Goal: Task Accomplishment & Management: Manage account settings

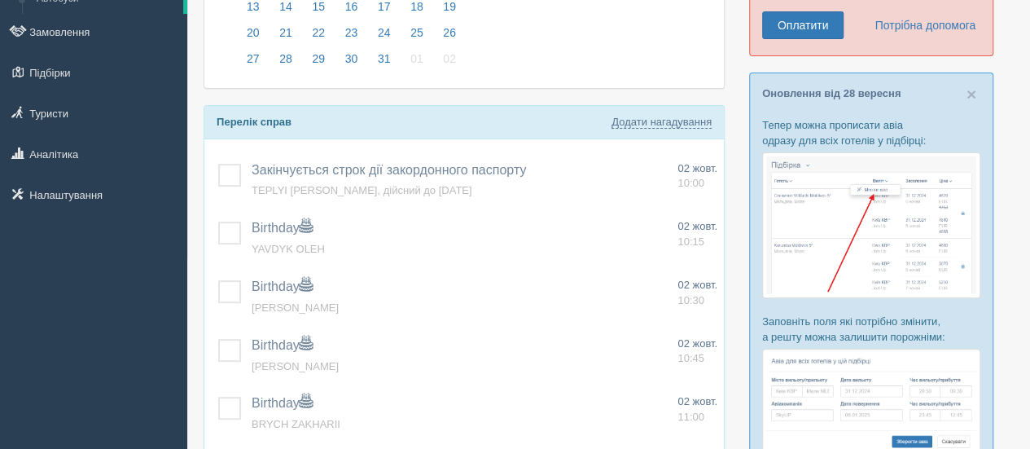
scroll to position [208, 0]
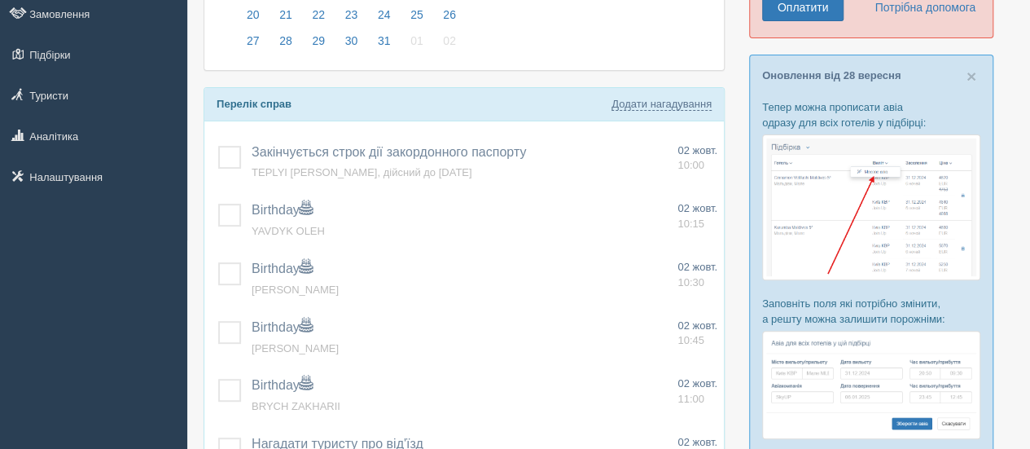
drag, startPoint x: 1041, startPoint y: 172, endPoint x: 1041, endPoint y: 247, distance: 74.9
click at [1029, 240] on html "All-Inclusive CRM Нагадування [GEOGRAPHIC_DATA] Вильоти З/Д Автобуси" at bounding box center [515, 16] width 1030 height 449
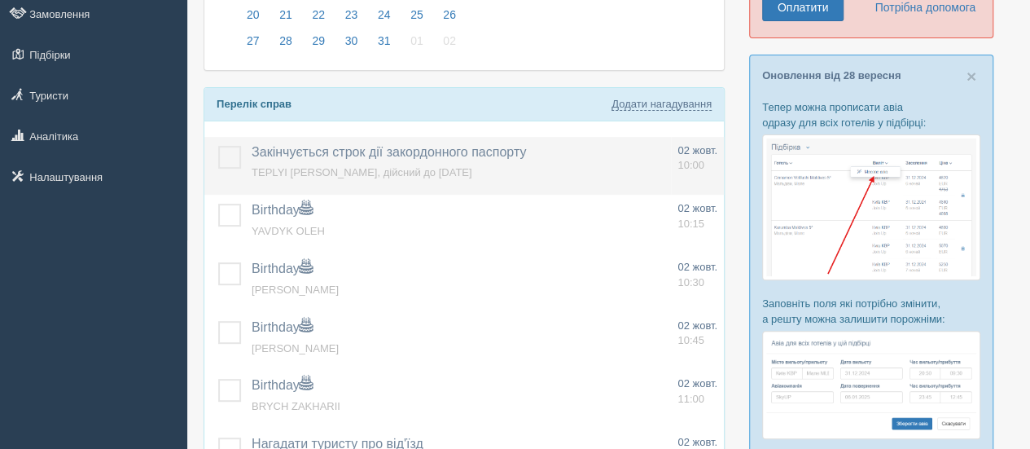
click at [218, 146] on label at bounding box center [218, 146] width 0 height 0
click at [0, 0] on input "checkbox" at bounding box center [0, 0] width 0 height 0
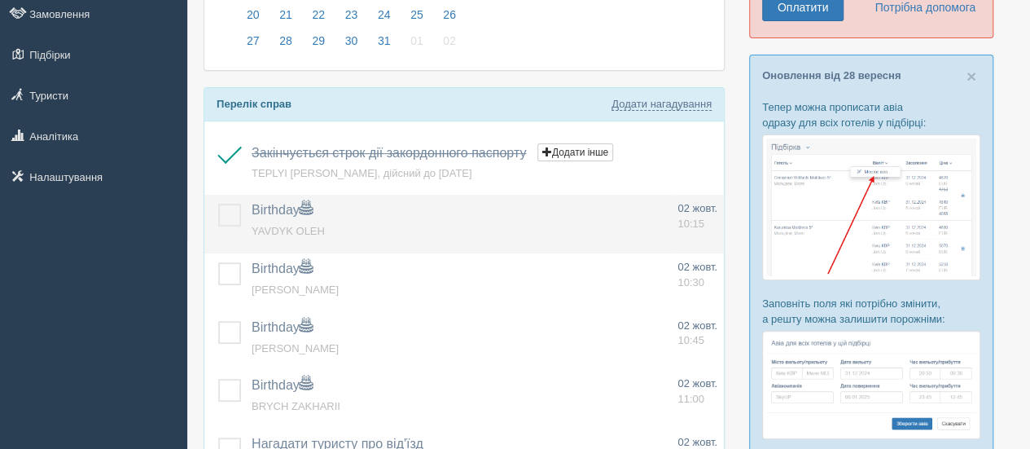
click at [218, 204] on label at bounding box center [218, 204] width 0 height 0
click at [0, 0] on input "checkbox" at bounding box center [0, 0] width 0 height 0
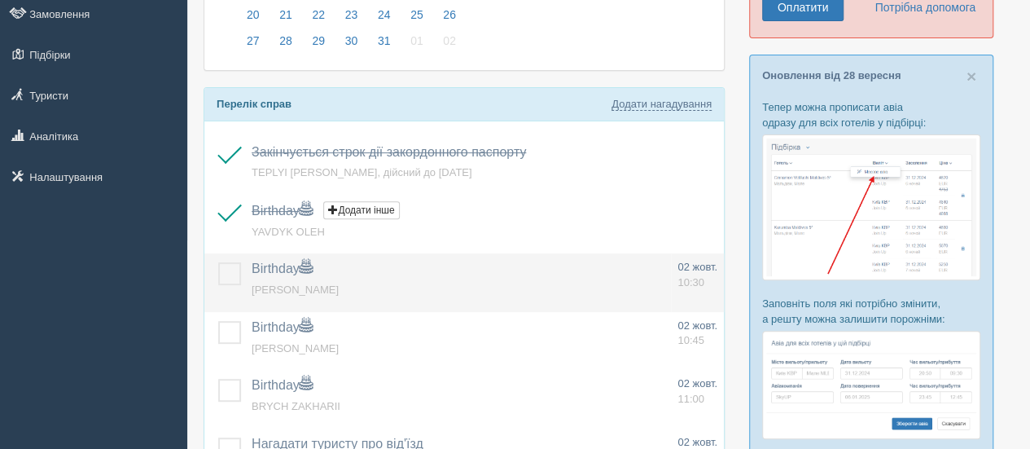
click at [218, 262] on label at bounding box center [218, 262] width 0 height 0
click at [0, 0] on input "checkbox" at bounding box center [0, 0] width 0 height 0
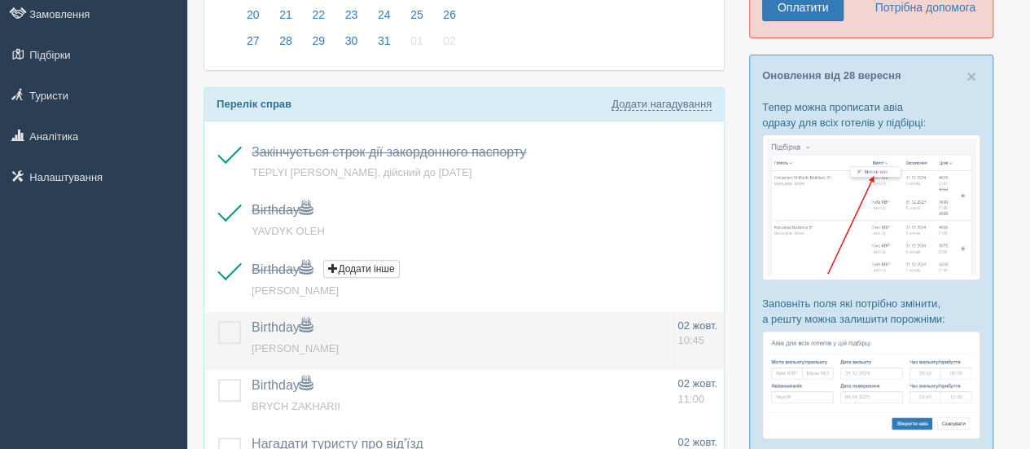
click at [218, 321] on label at bounding box center [218, 321] width 0 height 0
click at [0, 0] on input "checkbox" at bounding box center [0, 0] width 0 height 0
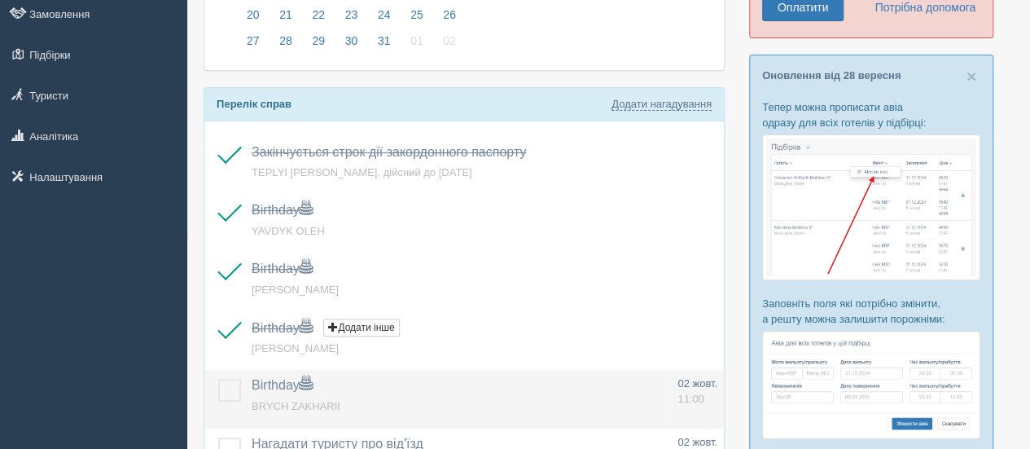
click at [218, 379] on label at bounding box center [218, 379] width 0 height 0
click at [0, 0] on input "checkbox" at bounding box center [0, 0] width 0 height 0
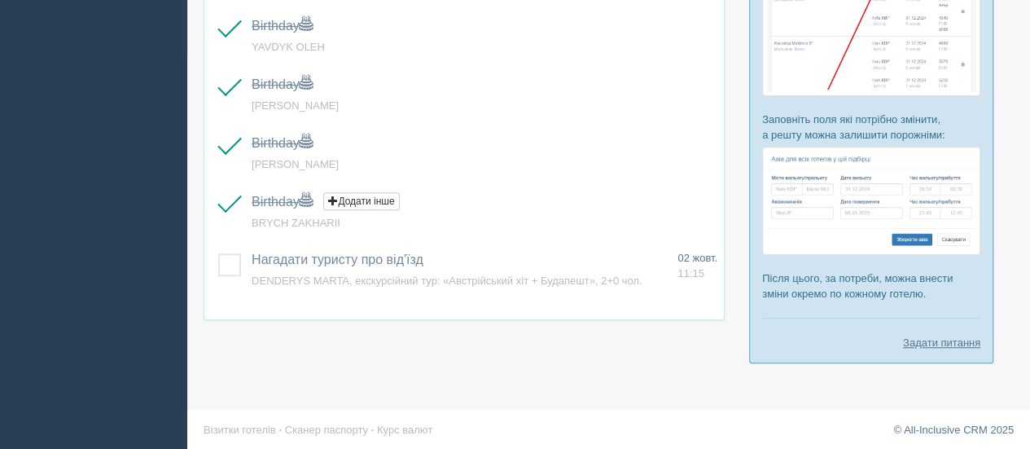
scroll to position [394, 0]
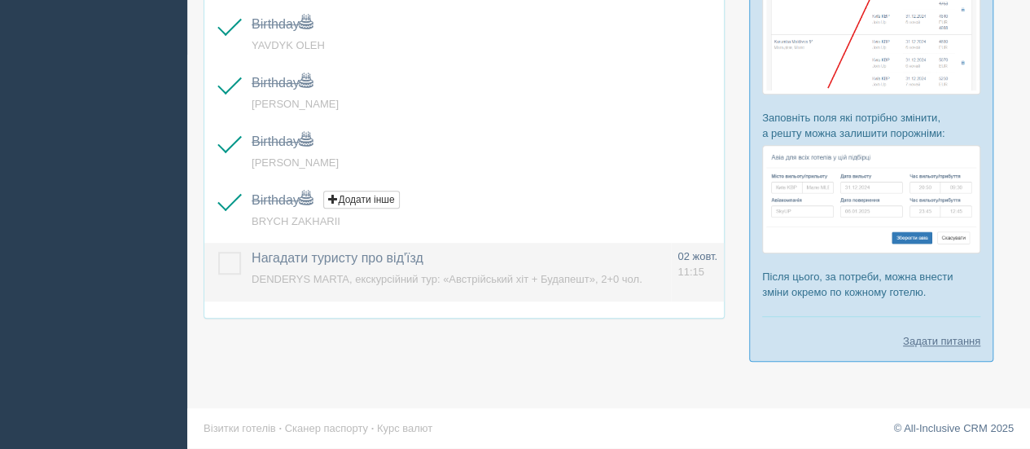
click at [218, 252] on label at bounding box center [218, 252] width 0 height 0
click at [0, 0] on input "checkbox" at bounding box center [0, 0] width 0 height 0
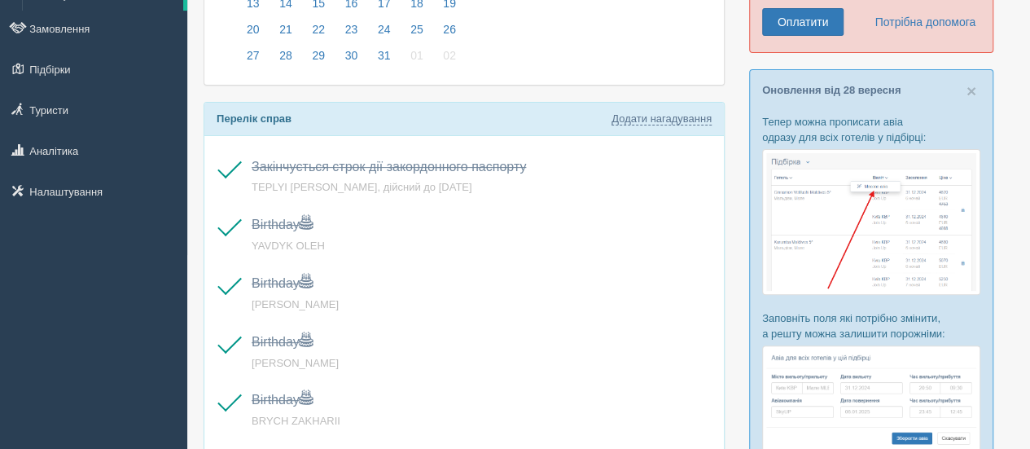
scroll to position [0, 0]
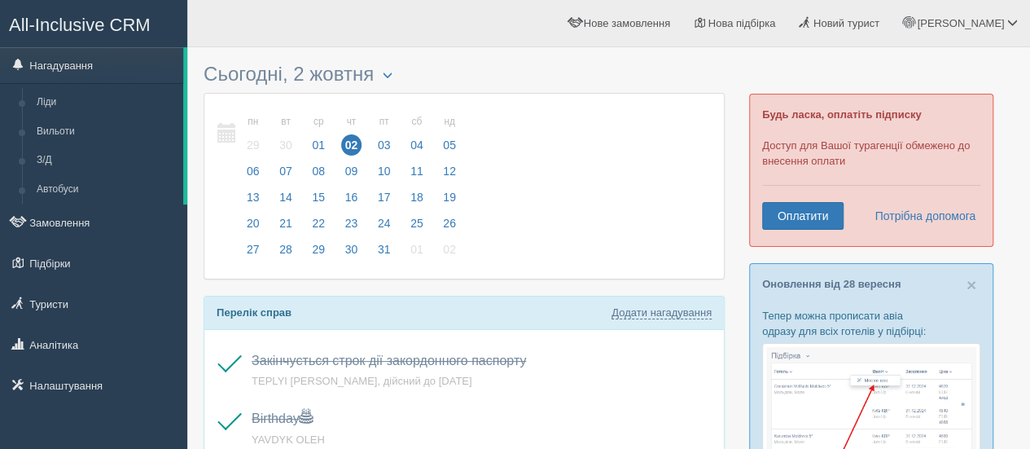
click at [73, 33] on span "All-Inclusive CRM" at bounding box center [80, 25] width 142 height 20
